Goal: Find specific page/section: Find specific page/section

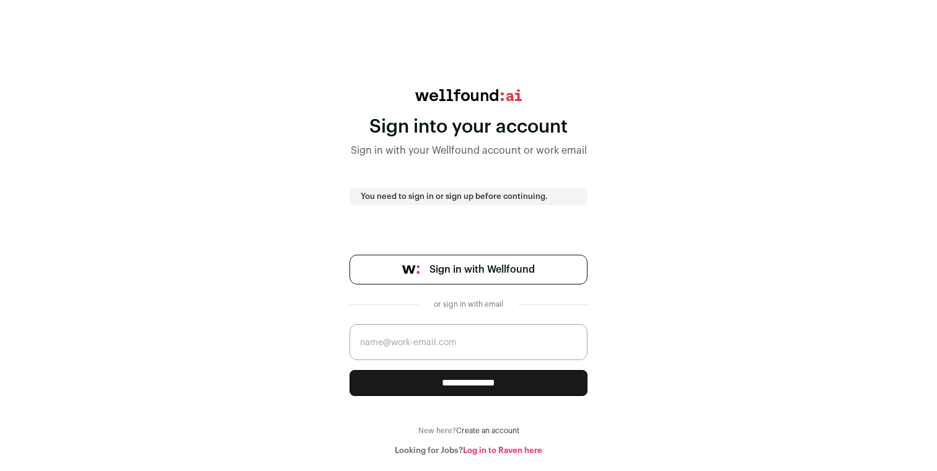
click at [525, 266] on span "Sign in with Wellfound" at bounding box center [481, 269] width 105 height 15
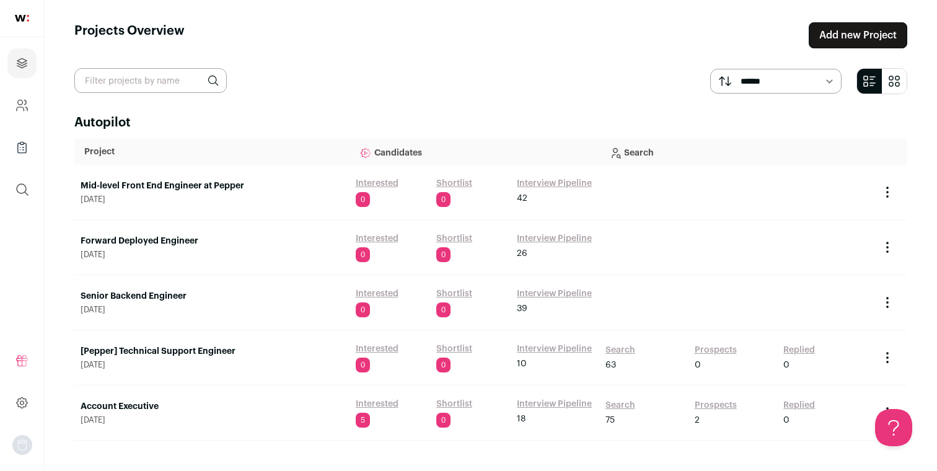
scroll to position [22, 0]
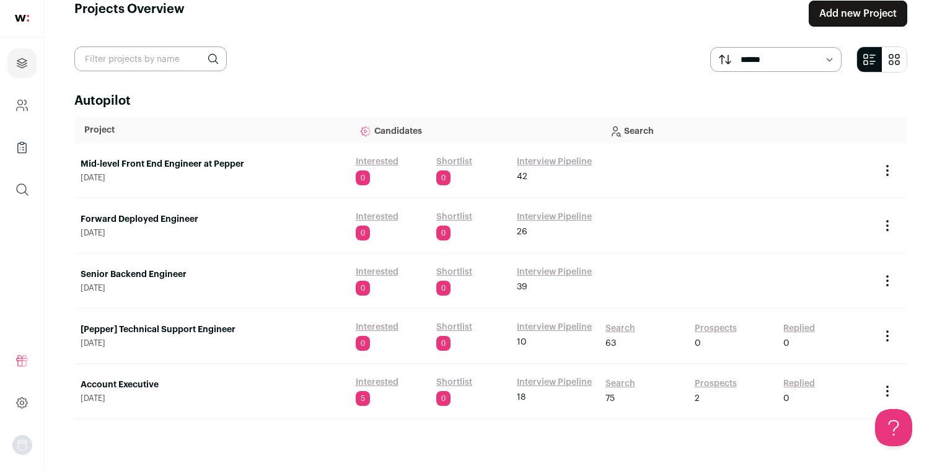
click at [375, 385] on link "Interested" at bounding box center [377, 382] width 43 height 12
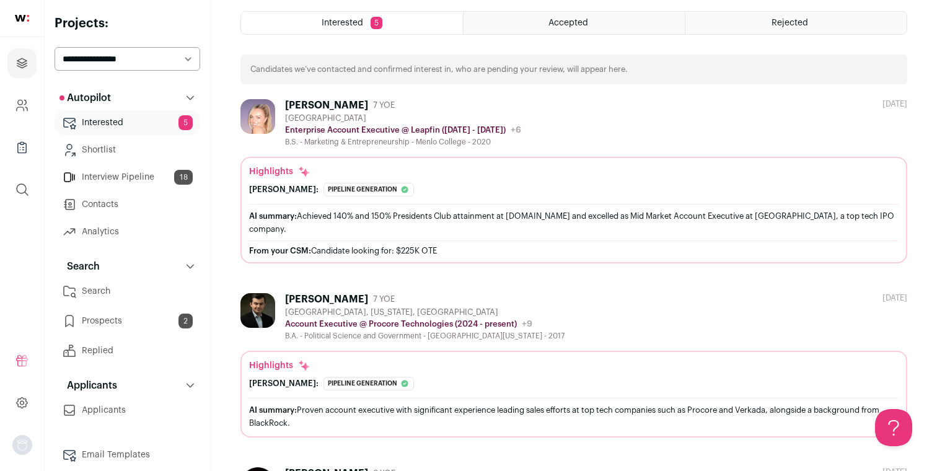
scroll to position [45, 0]
